Goal: Task Accomplishment & Management: Use online tool/utility

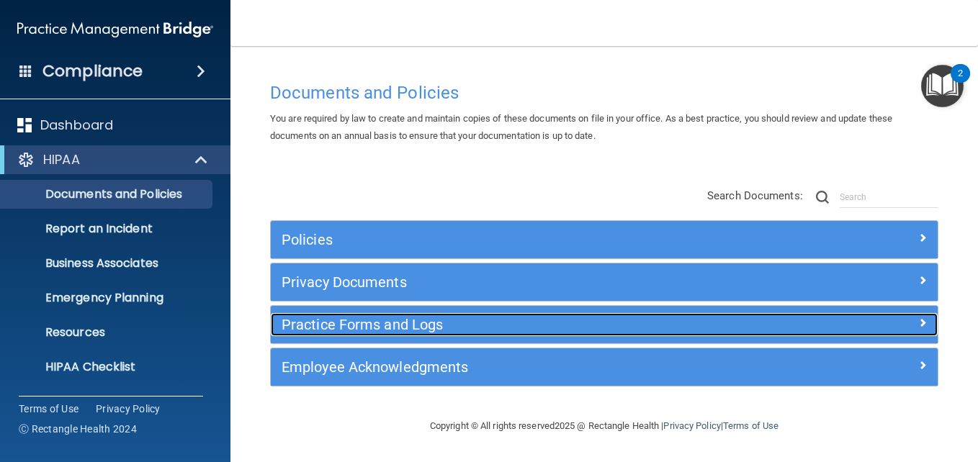
click at [920, 323] on span at bounding box center [922, 322] width 9 height 17
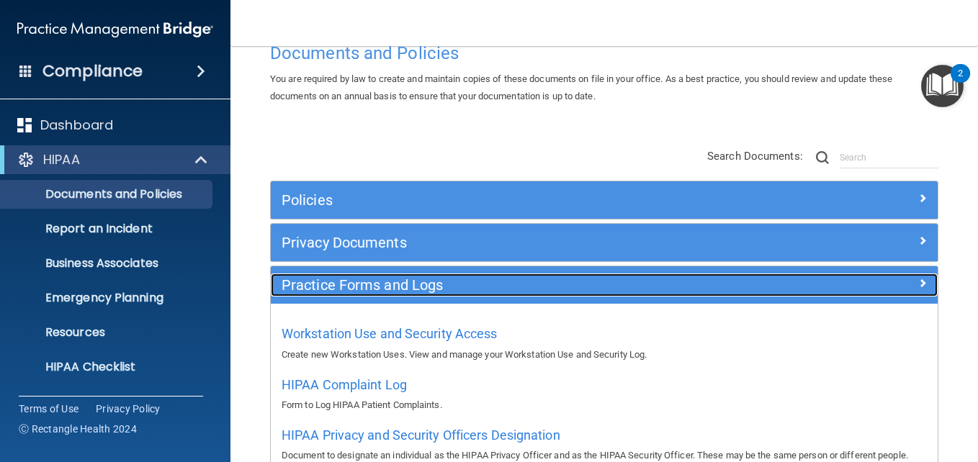
scroll to position [144, 0]
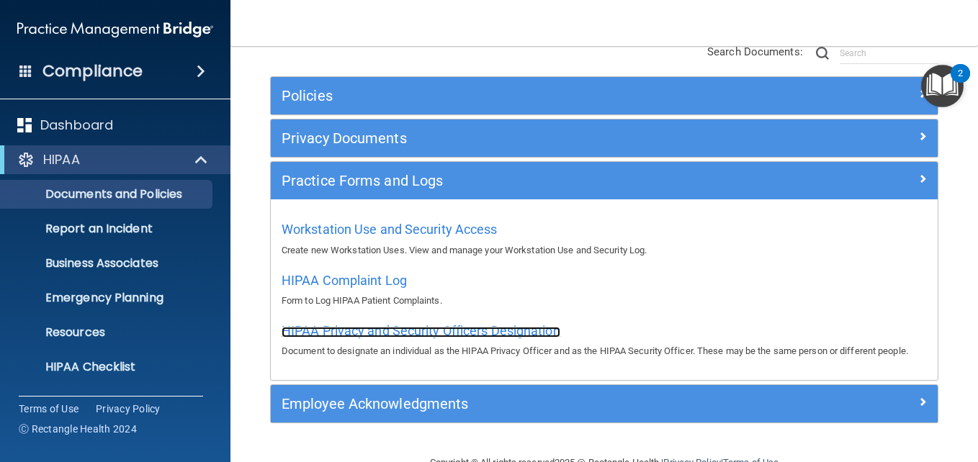
click at [393, 329] on span "HIPAA Privacy and Security Officers Designation" at bounding box center [421, 330] width 279 height 15
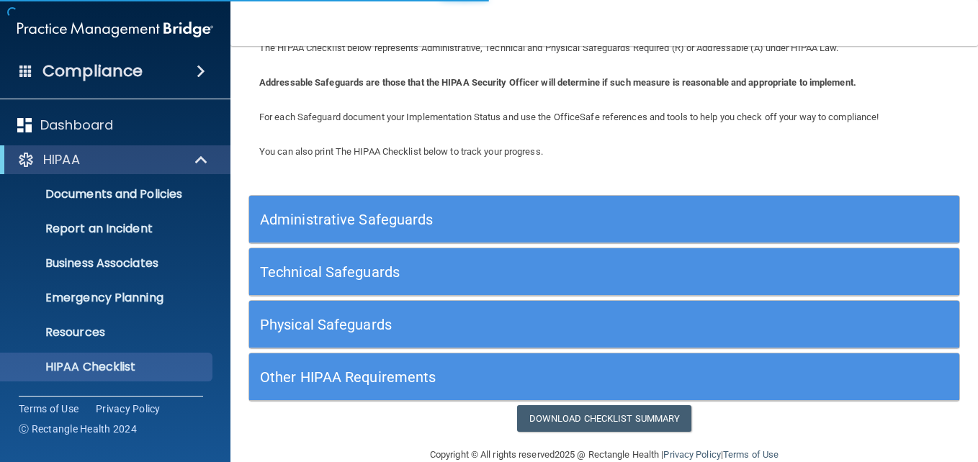
scroll to position [84, 0]
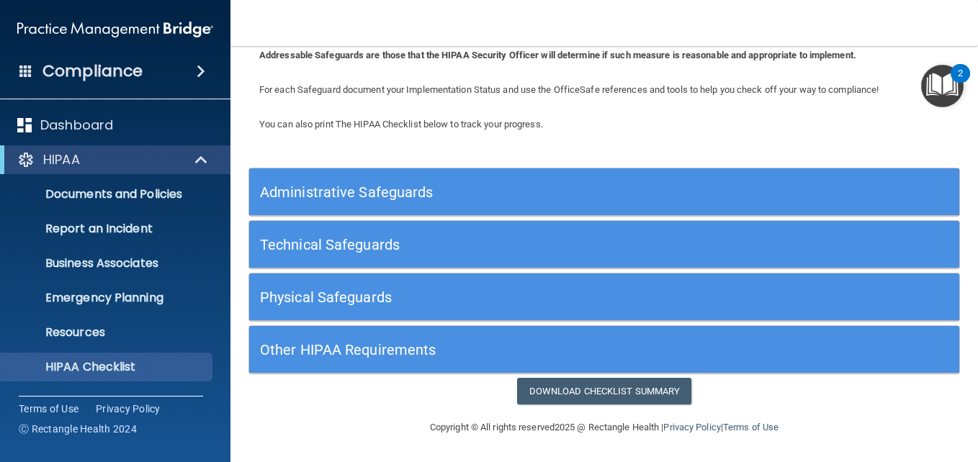
click at [393, 190] on h5 "Administrative Safeguards" at bounding box center [515, 192] width 511 height 16
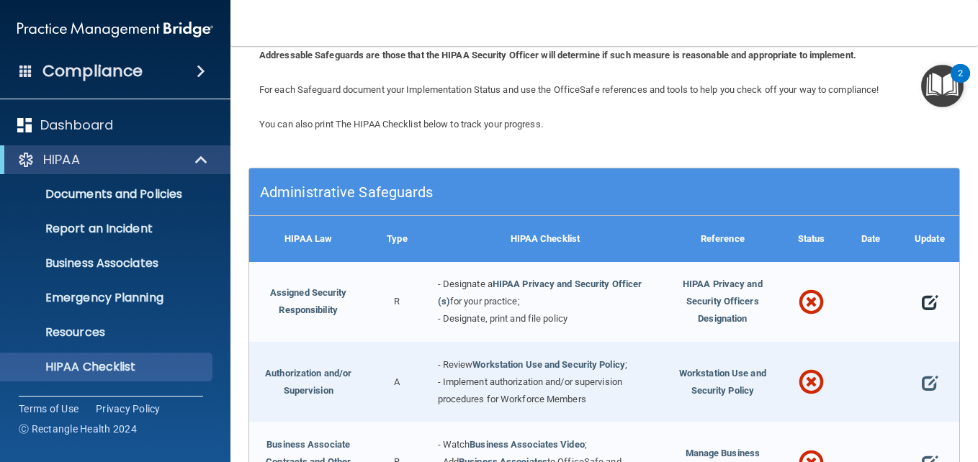
click at [922, 300] on span at bounding box center [930, 302] width 16 height 31
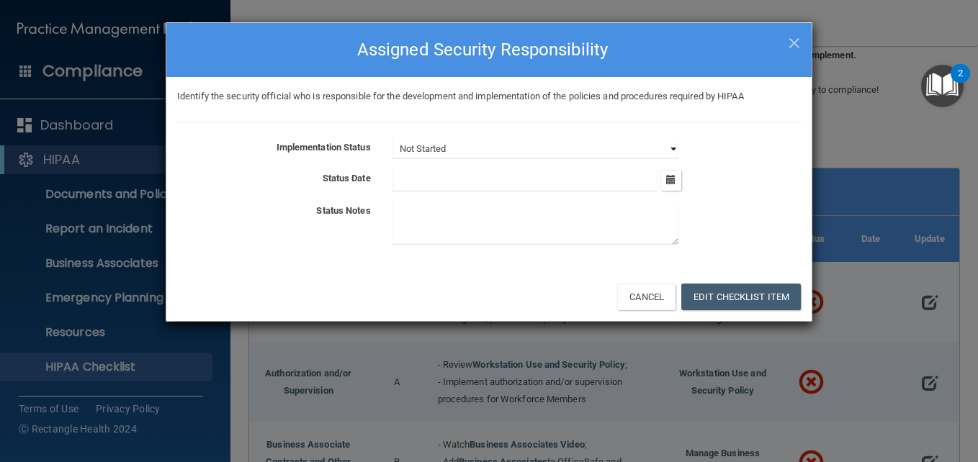
click at [671, 148] on select "Not Started In Progress Completed" at bounding box center [536, 149] width 286 height 20
select select "completed"
click at [393, 139] on select "Not Started In Progress Completed" at bounding box center [536, 149] width 286 height 20
click at [676, 179] on icon "button" at bounding box center [670, 179] width 9 height 9
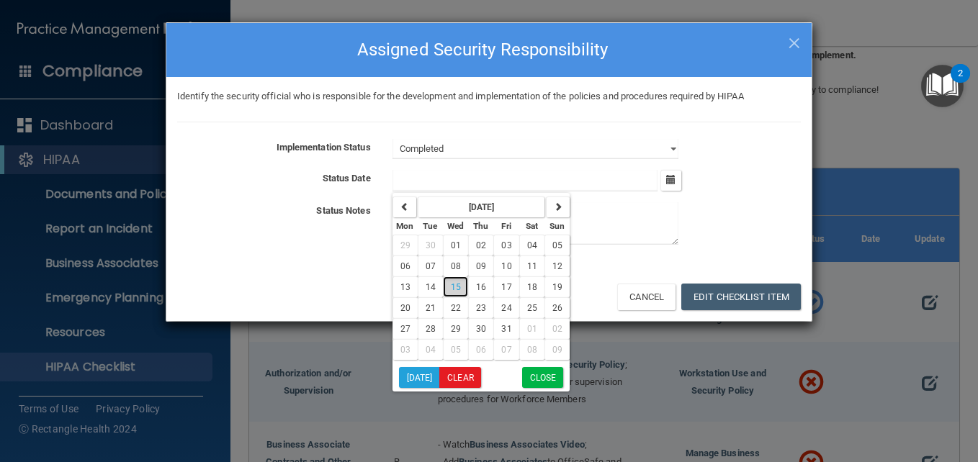
click at [458, 290] on span "15" at bounding box center [456, 287] width 10 height 10
type input "[DATE]"
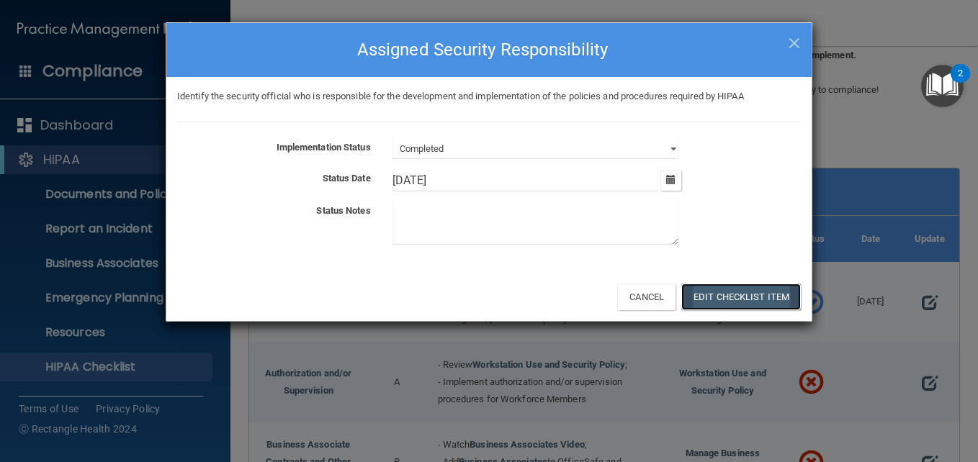
click at [748, 297] on button "Edit Checklist Item" at bounding box center [741, 297] width 120 height 27
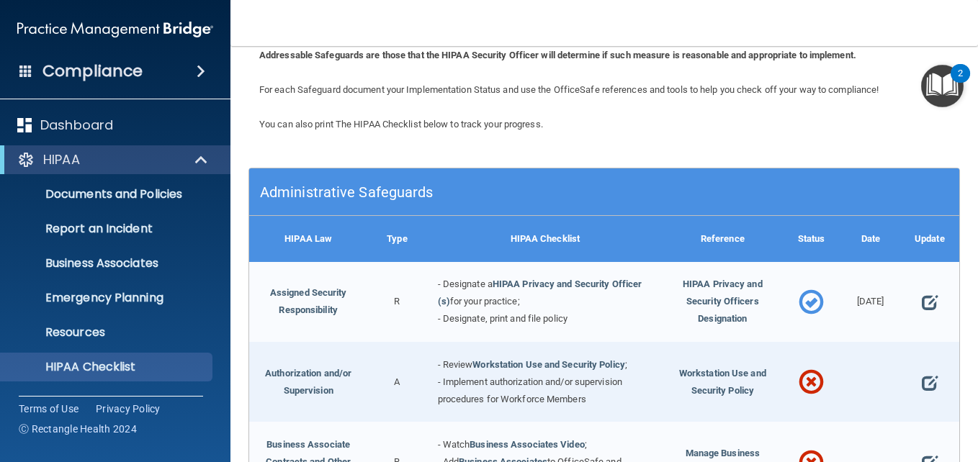
scroll to position [156, 0]
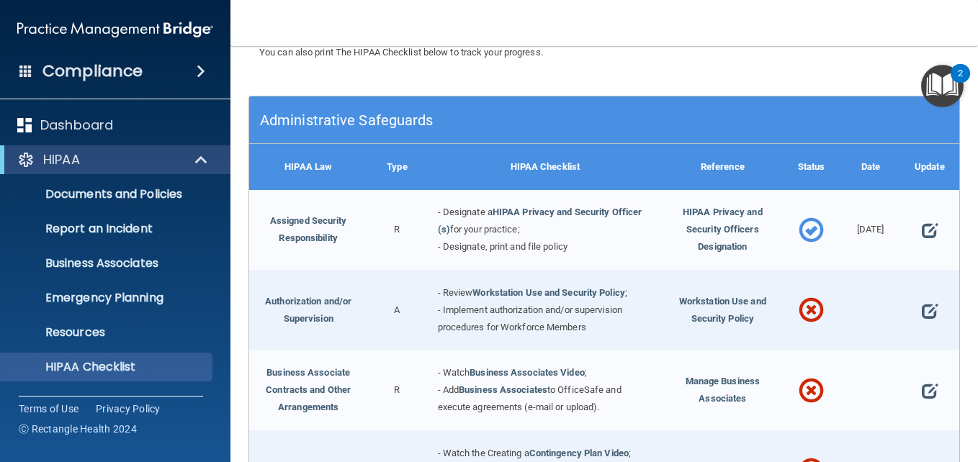
click at [614, 231] on div "- Designate a HIPAA Privacy and Security Officer (s) for your practice; - Desig…" at bounding box center [545, 230] width 237 height 80
click at [314, 219] on link "Assigned Security Responsibility" at bounding box center [308, 229] width 77 height 28
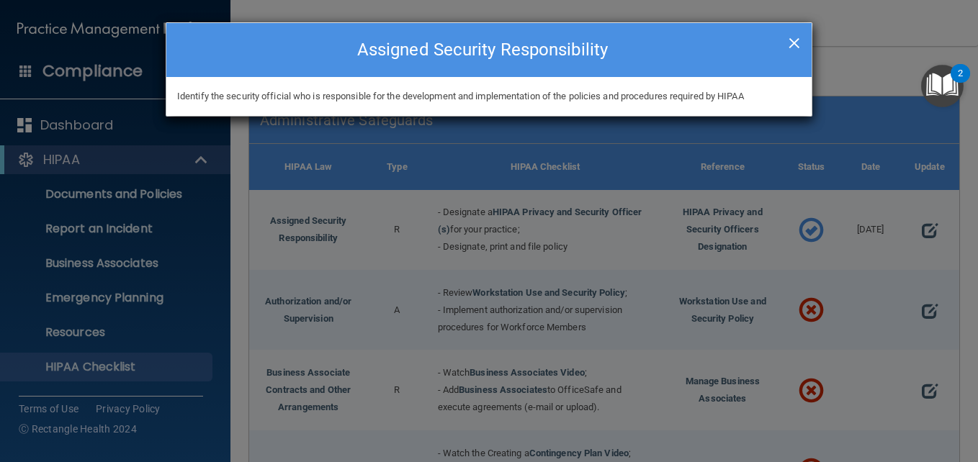
click at [796, 39] on span "×" at bounding box center [794, 41] width 13 height 29
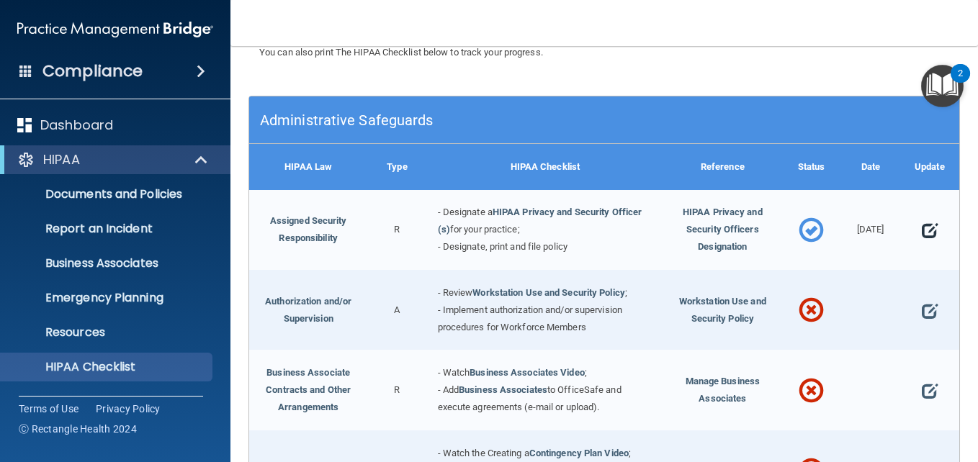
click at [922, 226] on span at bounding box center [930, 230] width 16 height 31
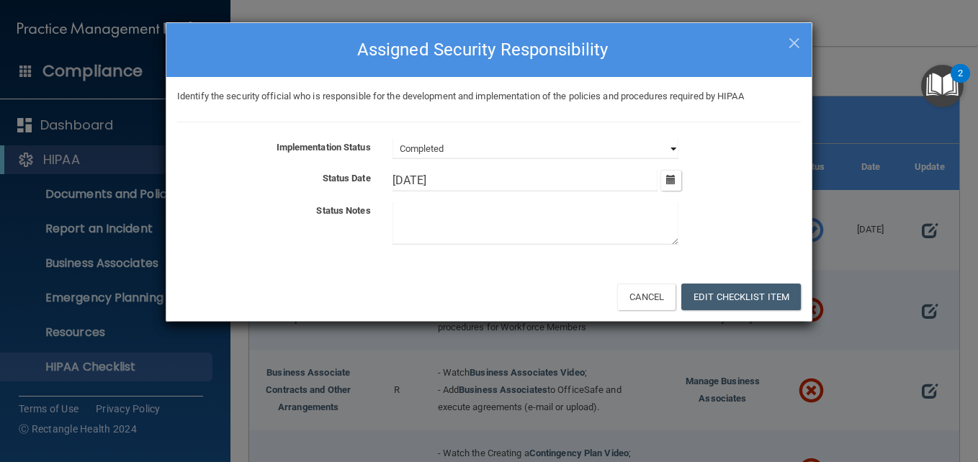
click at [677, 145] on select "Not Started In Progress Completed" at bounding box center [536, 149] width 286 height 20
click at [393, 139] on select "Not Started In Progress Completed" at bounding box center [536, 149] width 286 height 20
click at [729, 300] on button "Edit Checklist Item" at bounding box center [741, 297] width 120 height 27
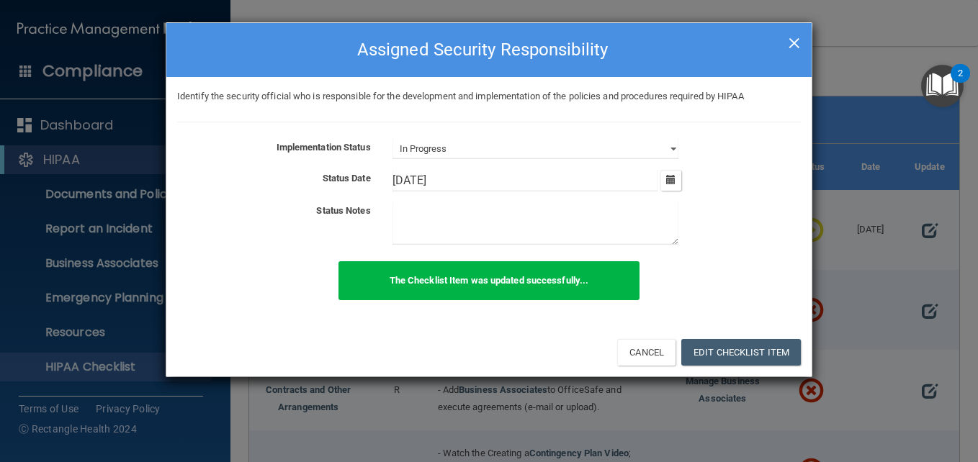
click at [789, 43] on span "×" at bounding box center [794, 41] width 13 height 29
select select "completed"
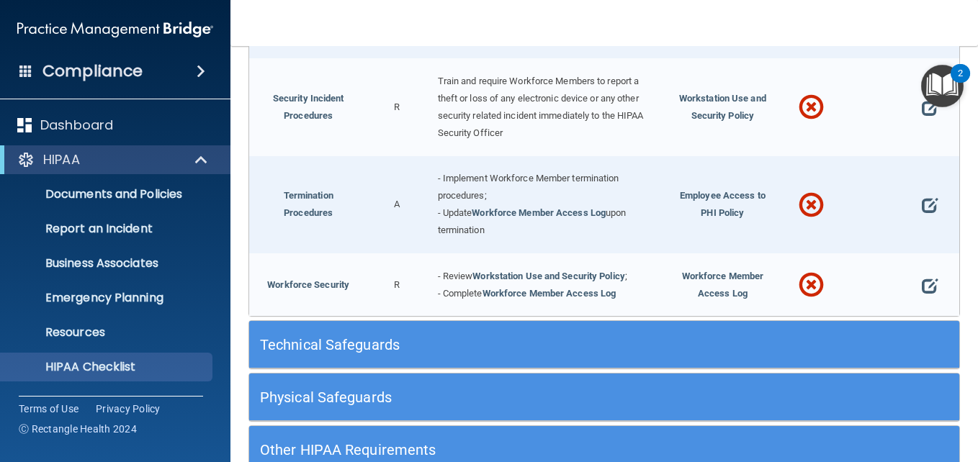
scroll to position [1481, 0]
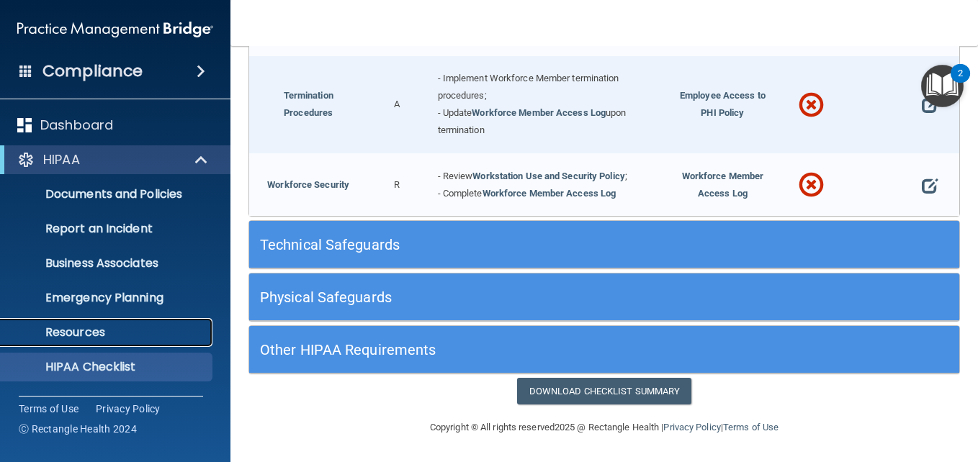
click at [73, 331] on p "Resources" at bounding box center [107, 333] width 197 height 14
